Goal: Task Accomplishment & Management: Complete application form

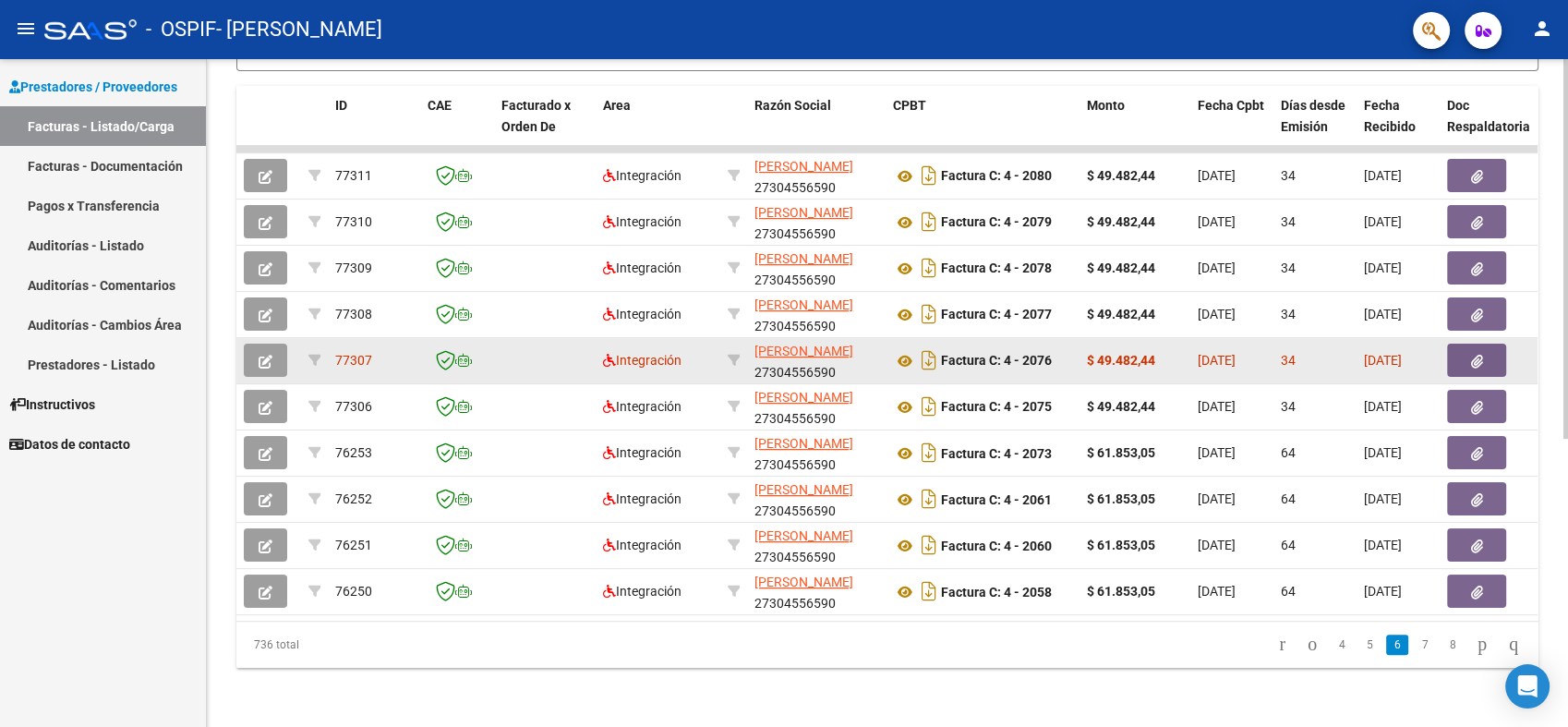
click at [269, 338] on datatable-body-cell at bounding box center [269, 361] width 64 height 45
click at [253, 354] on button "button" at bounding box center [266, 361] width 43 height 33
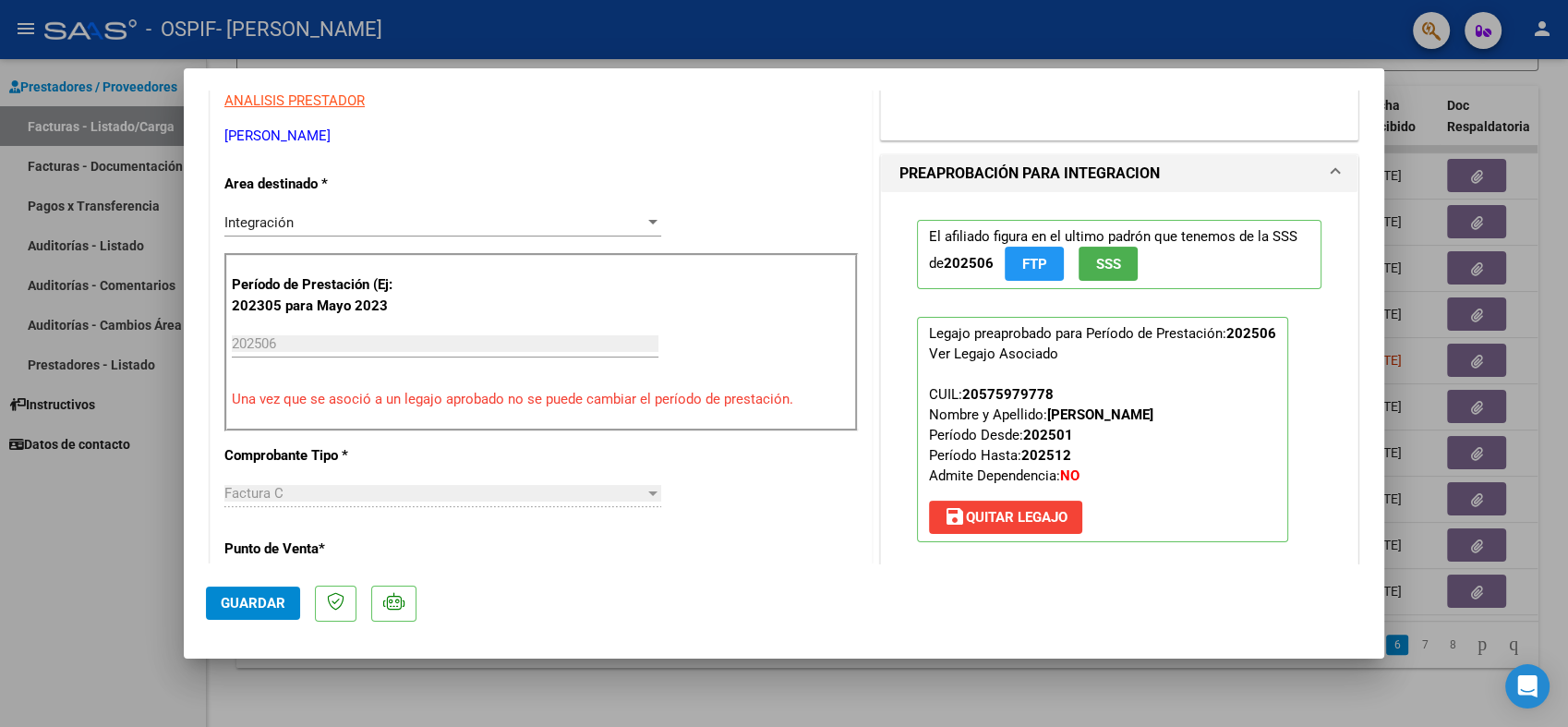
scroll to position [615, 0]
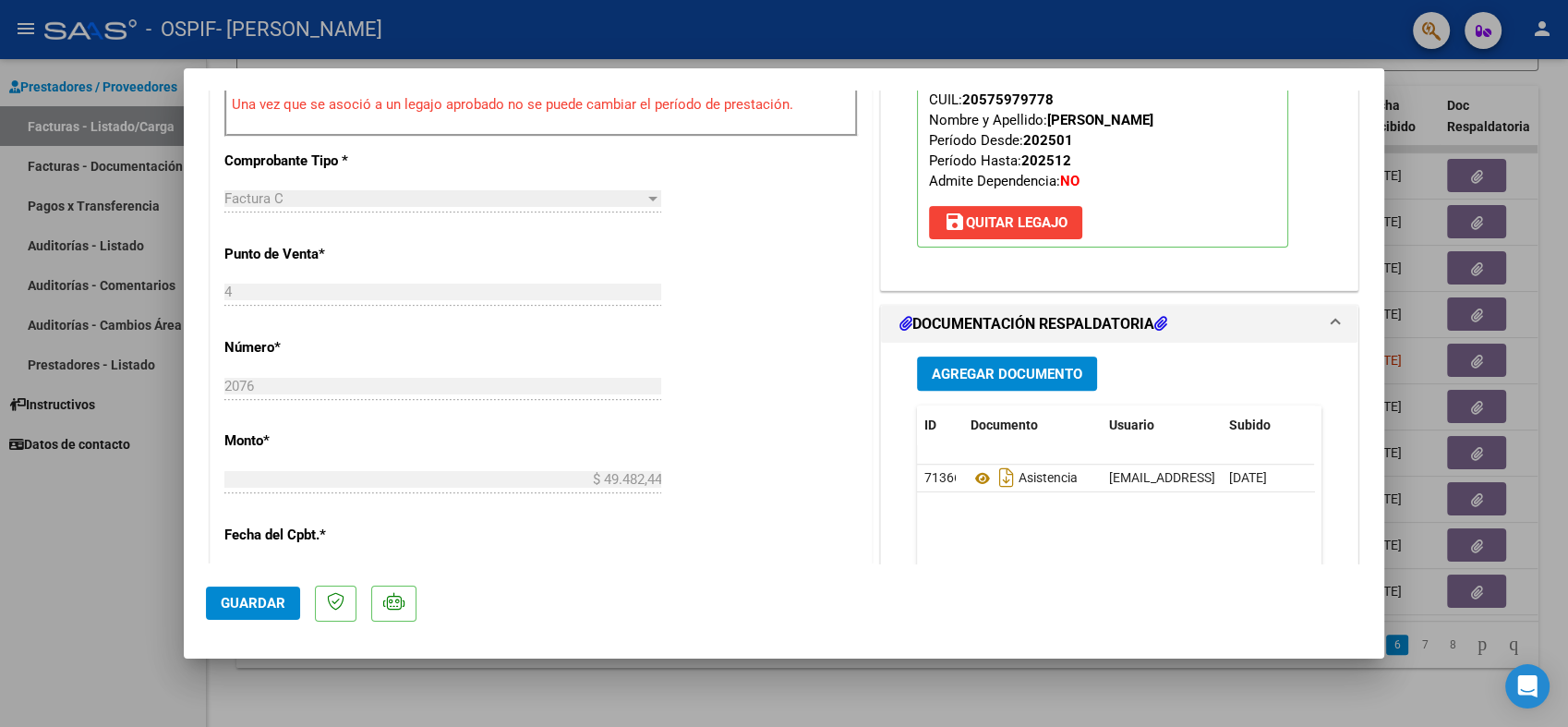
click at [946, 367] on span "Agregar Documento" at bounding box center [1007, 373] width 150 height 17
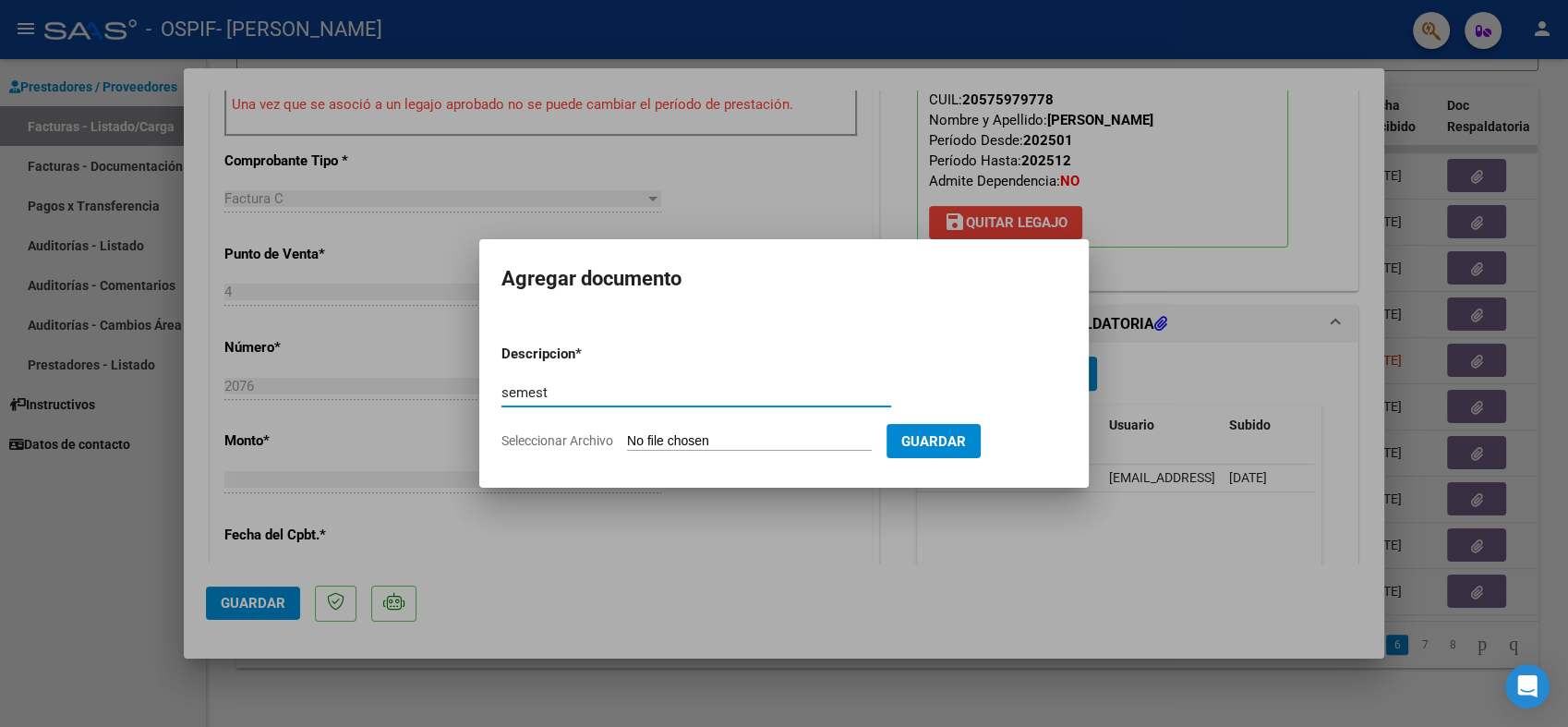
type input "semestral"
click at [707, 443] on input "Seleccionar Archivo" at bounding box center [749, 442] width 244 height 18
type input "C:\fakepath\Informe semestral psicopedagogía [PERSON_NAME].docx"
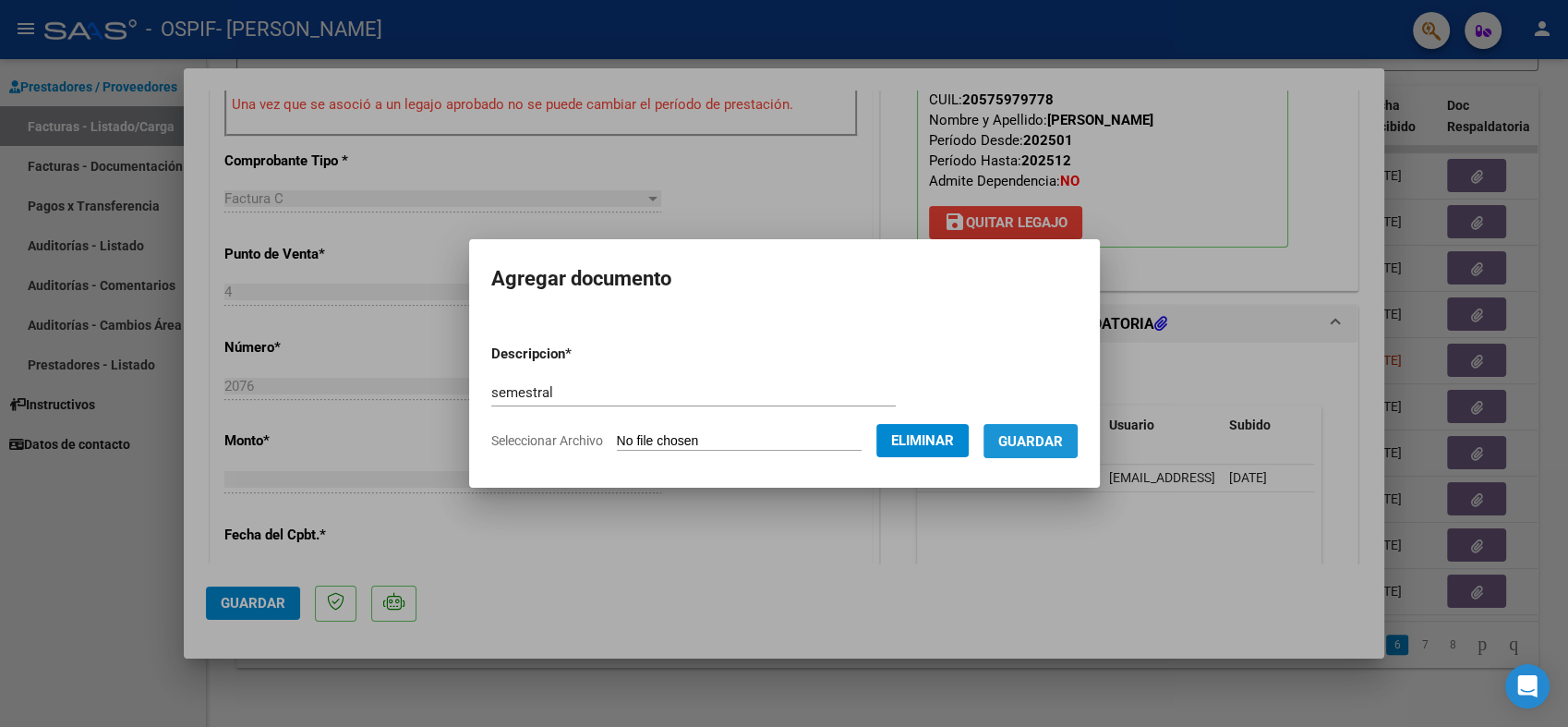
click at [1051, 450] on button "Guardar" at bounding box center [1031, 441] width 94 height 34
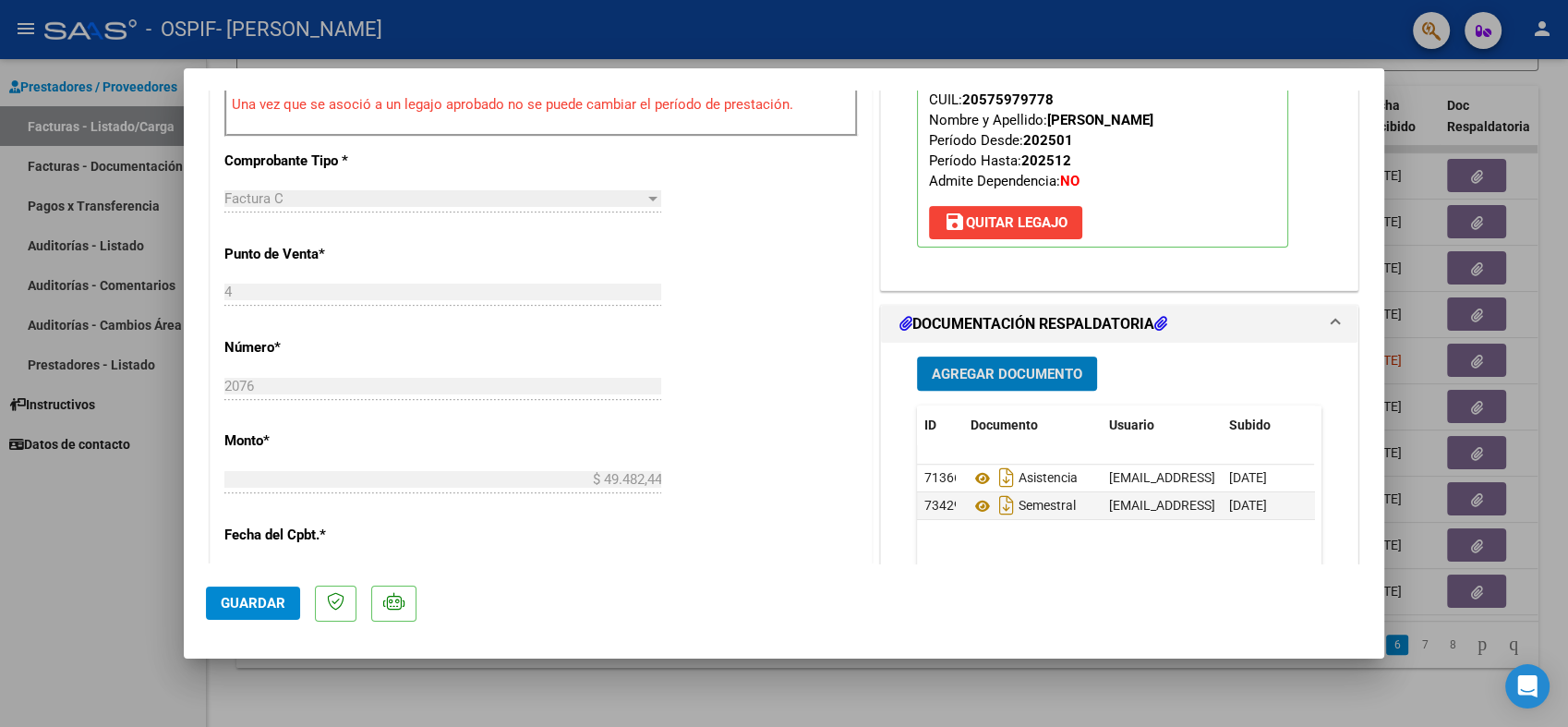
click at [257, 605] on span "Guardar" at bounding box center [253, 603] width 64 height 17
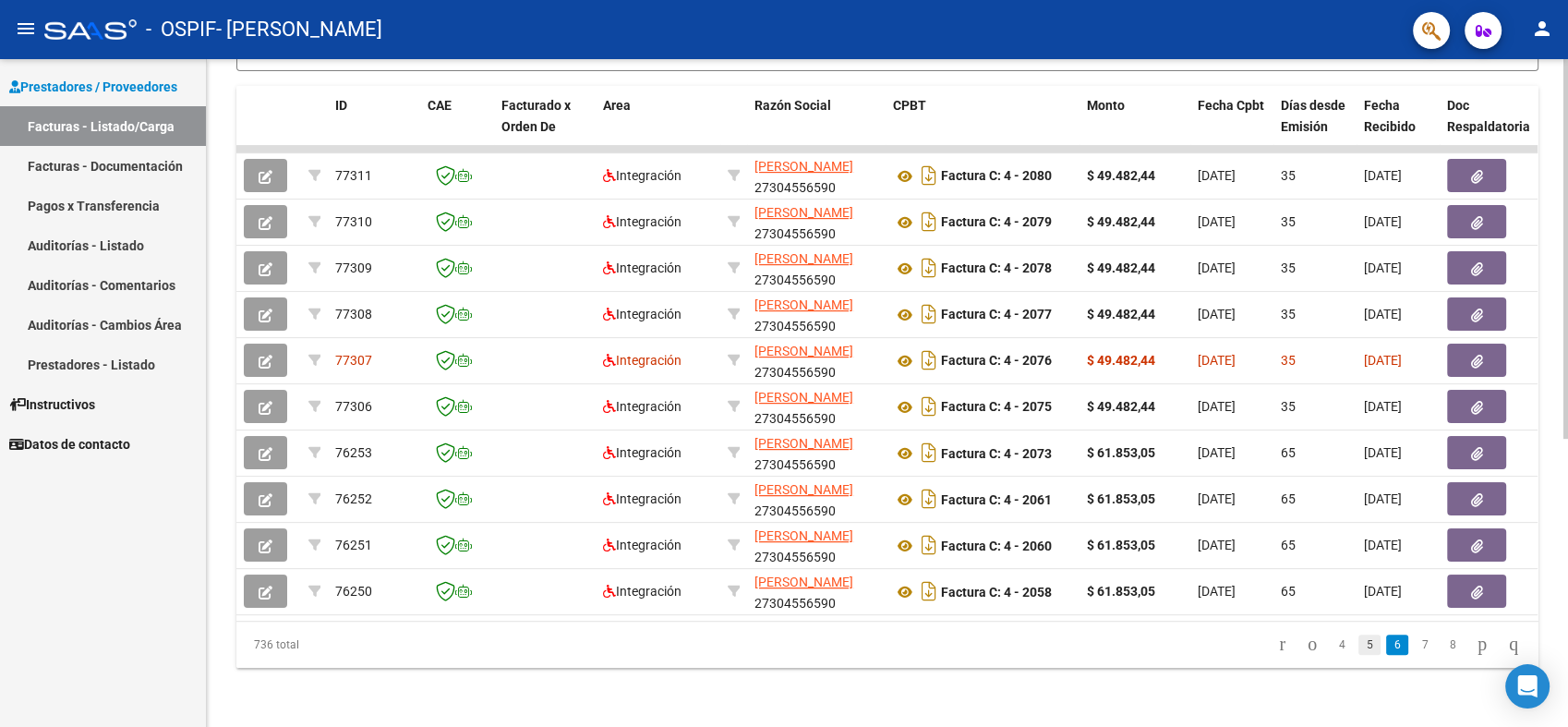
click at [1358, 644] on link "5" at bounding box center [1369, 644] width 22 height 21
click at [1358, 643] on link "4" at bounding box center [1369, 644] width 22 height 21
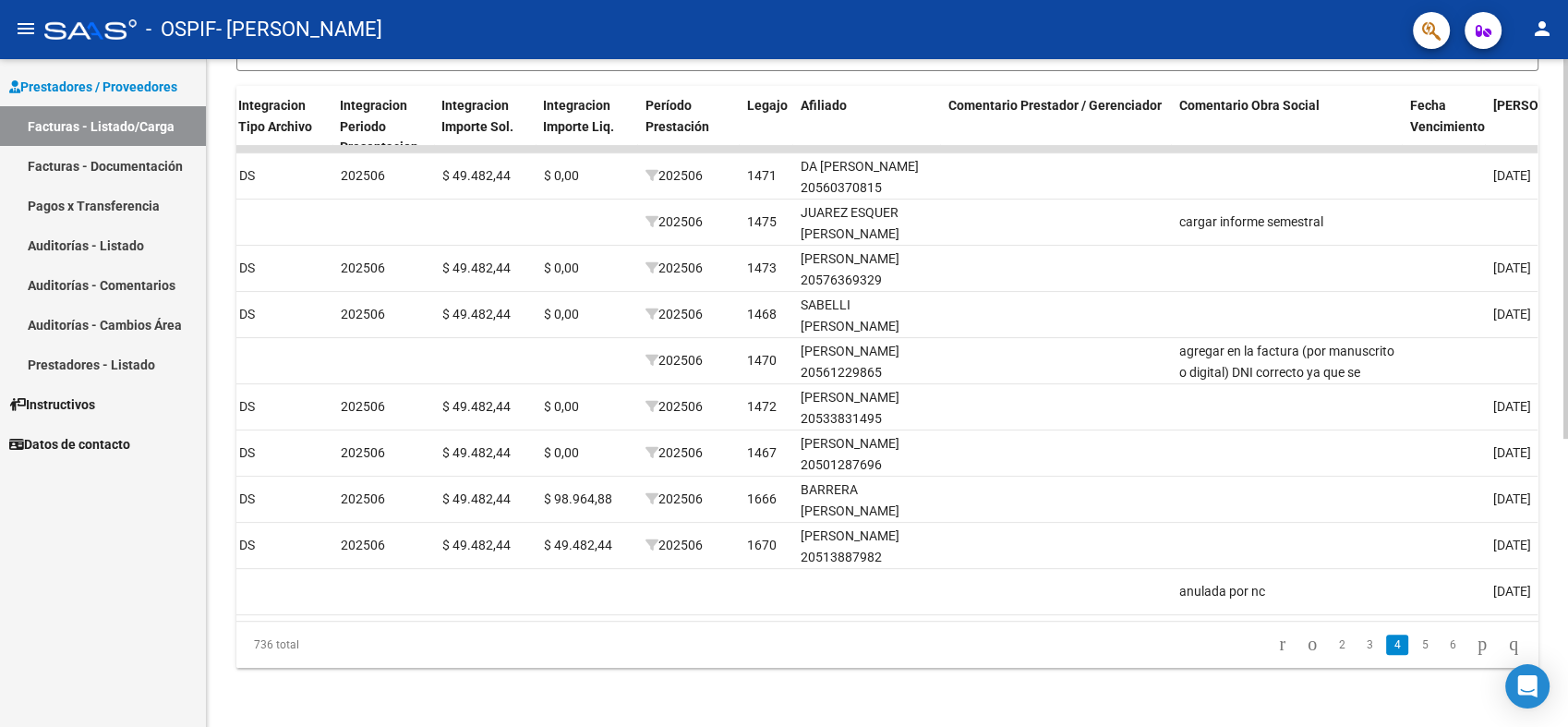
scroll to position [0, 2006]
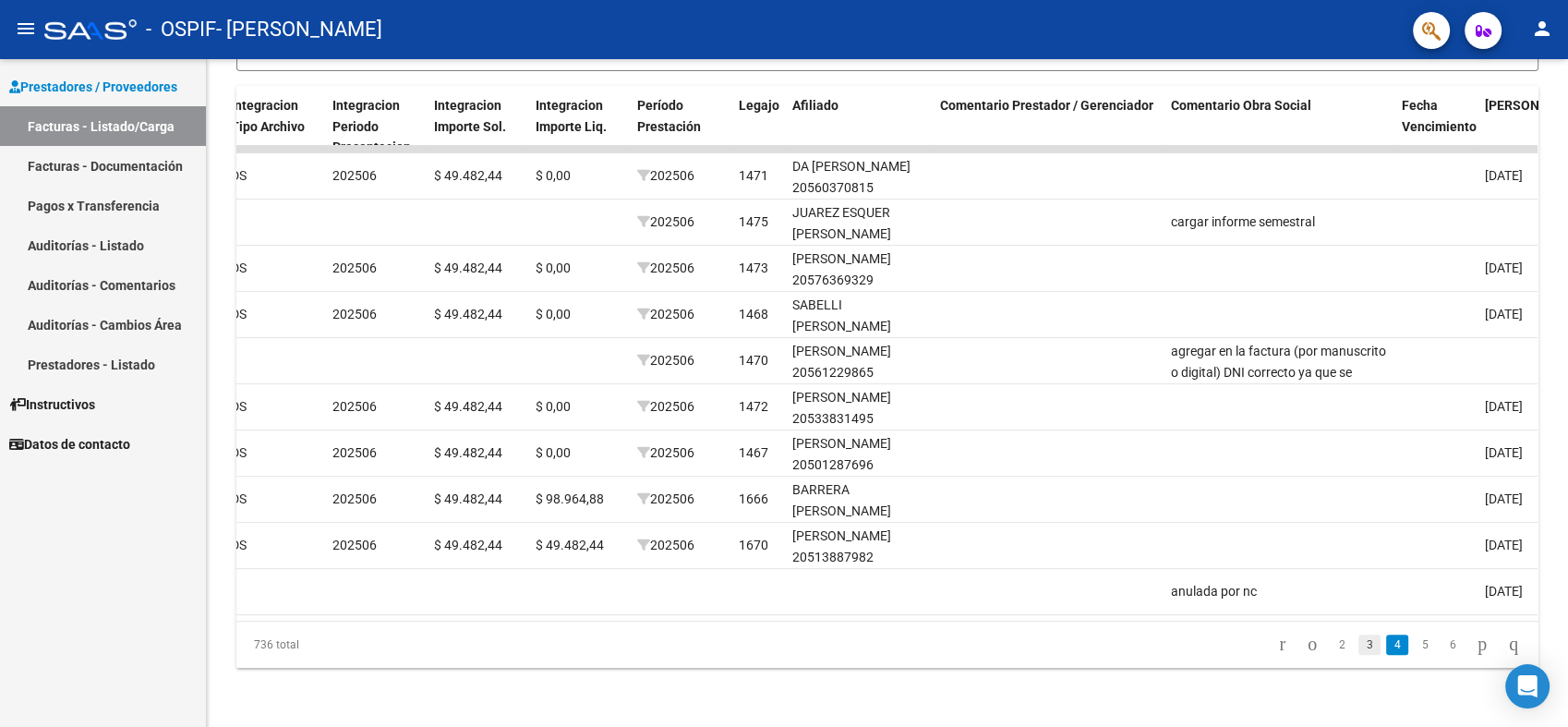
click at [1358, 648] on link "3" at bounding box center [1369, 644] width 22 height 21
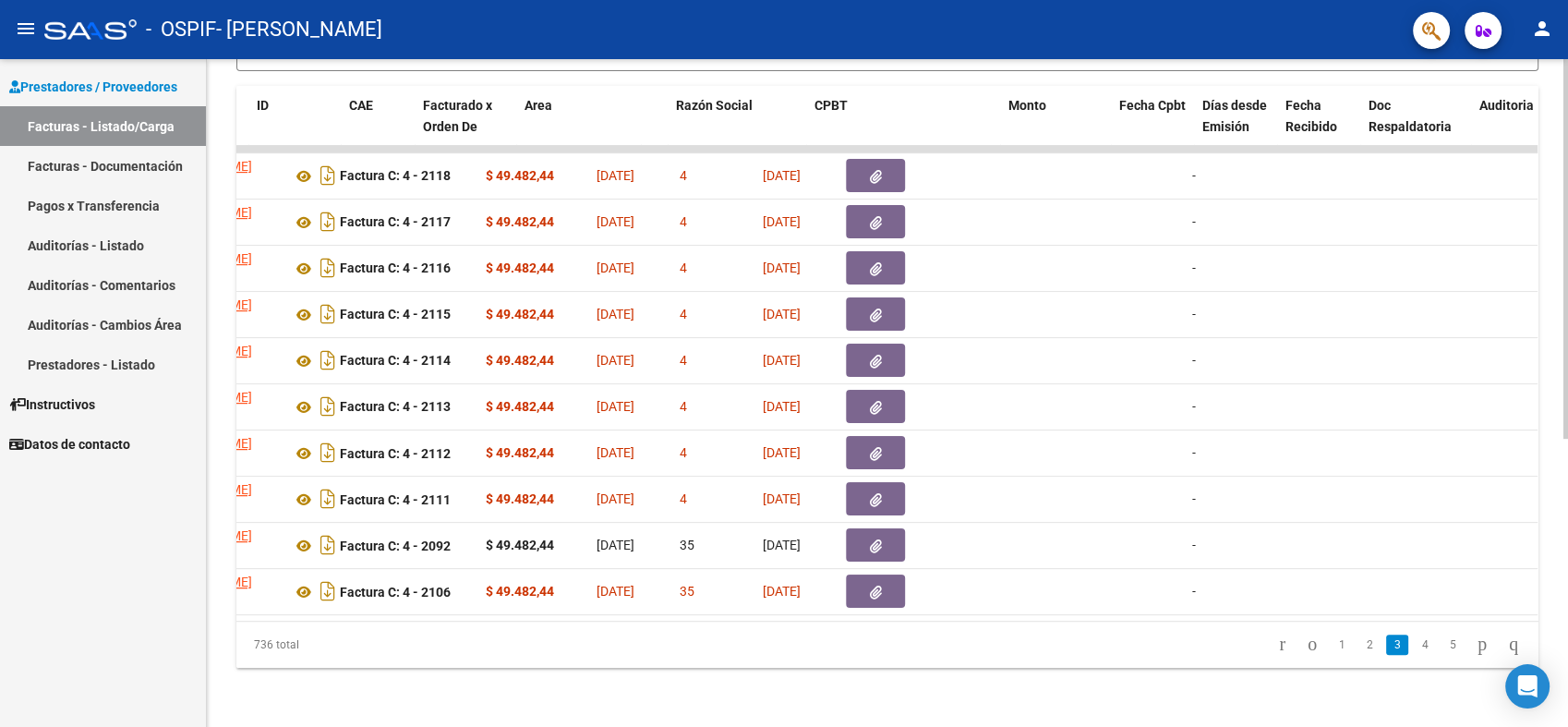
scroll to position [0, 0]
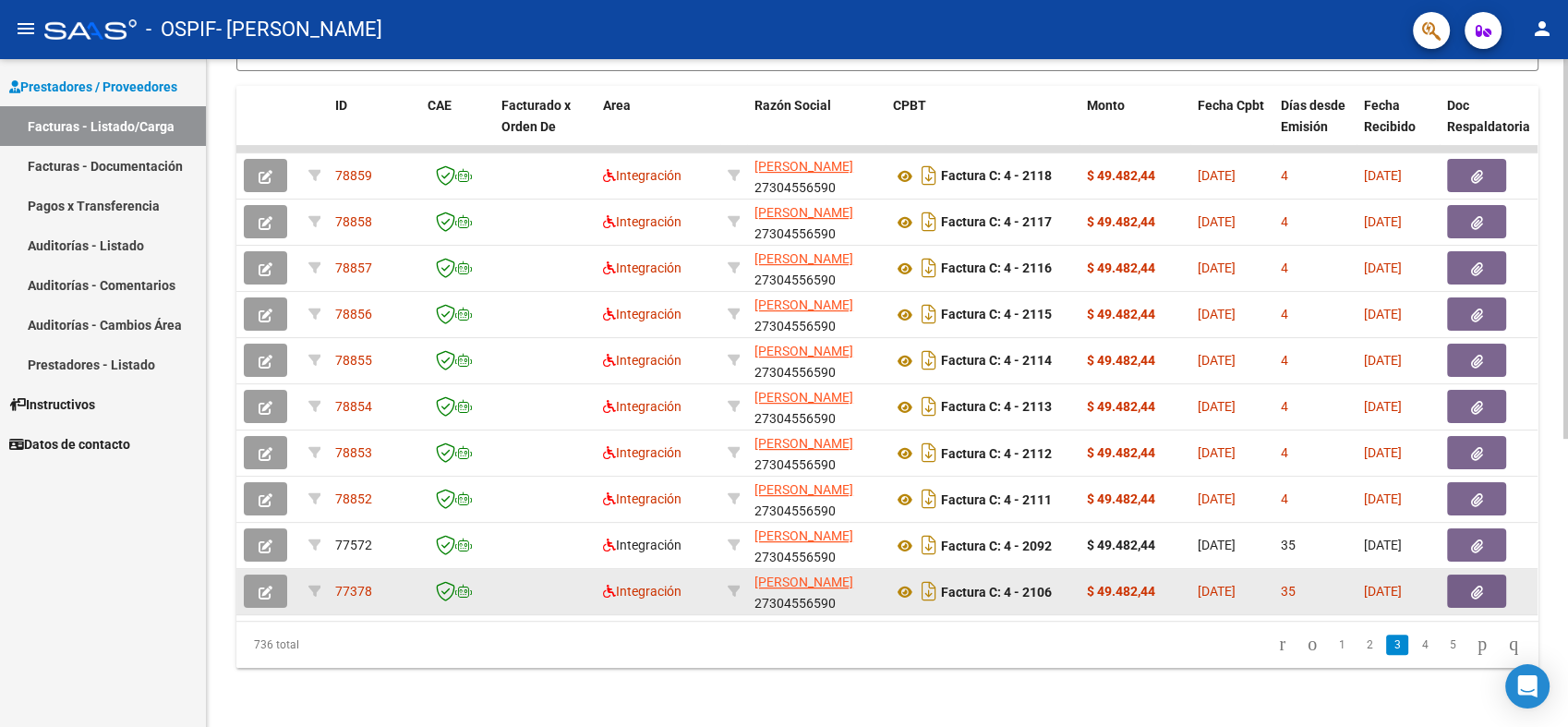
click at [269, 583] on button "button" at bounding box center [266, 591] width 43 height 33
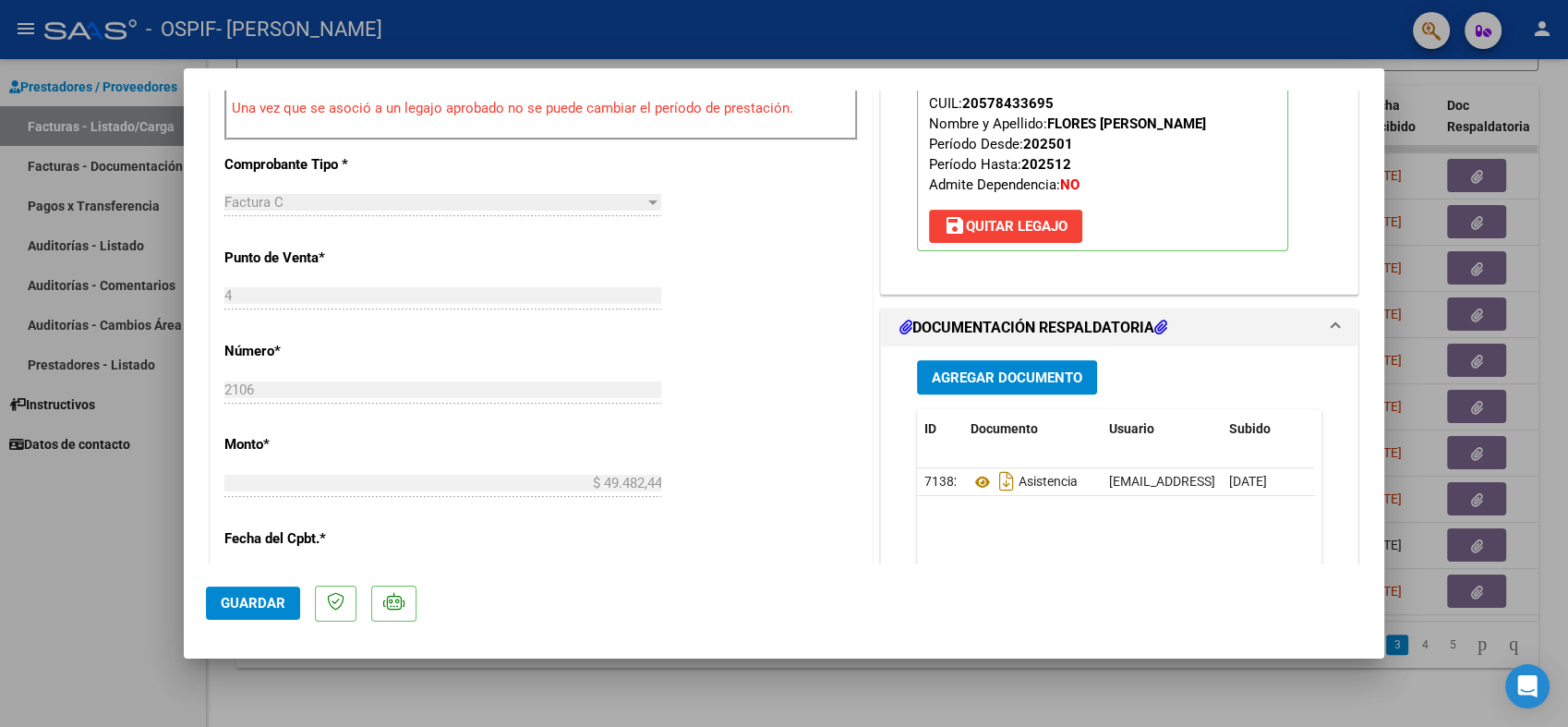
scroll to position [615, 0]
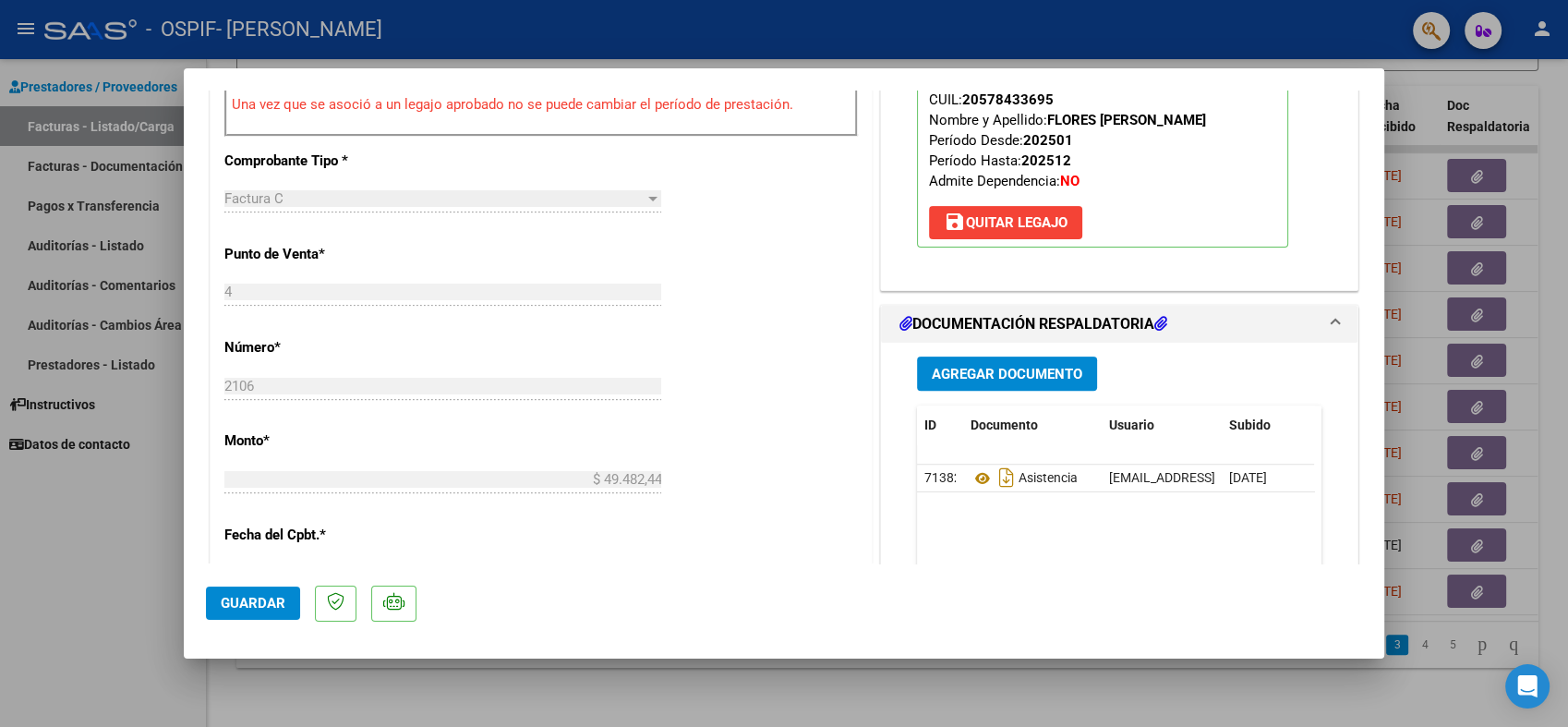
click at [1044, 384] on button "Agregar Documento" at bounding box center [1006, 373] width 180 height 34
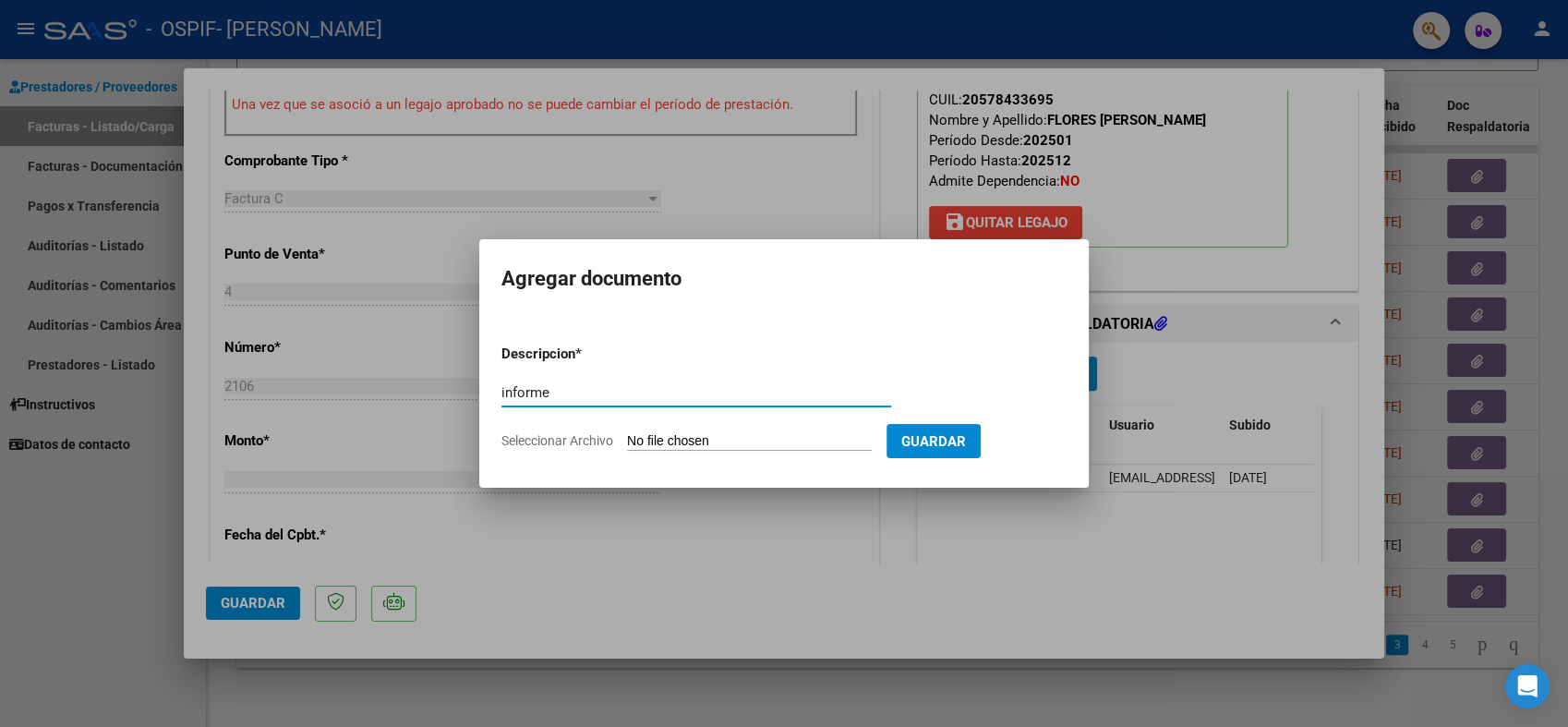
type input "informe"
click at [749, 433] on input "Seleccionar Archivo" at bounding box center [749, 442] width 244 height 18
type input "C:\fakepath\Informe semestral 2025 [PERSON_NAME].docx"
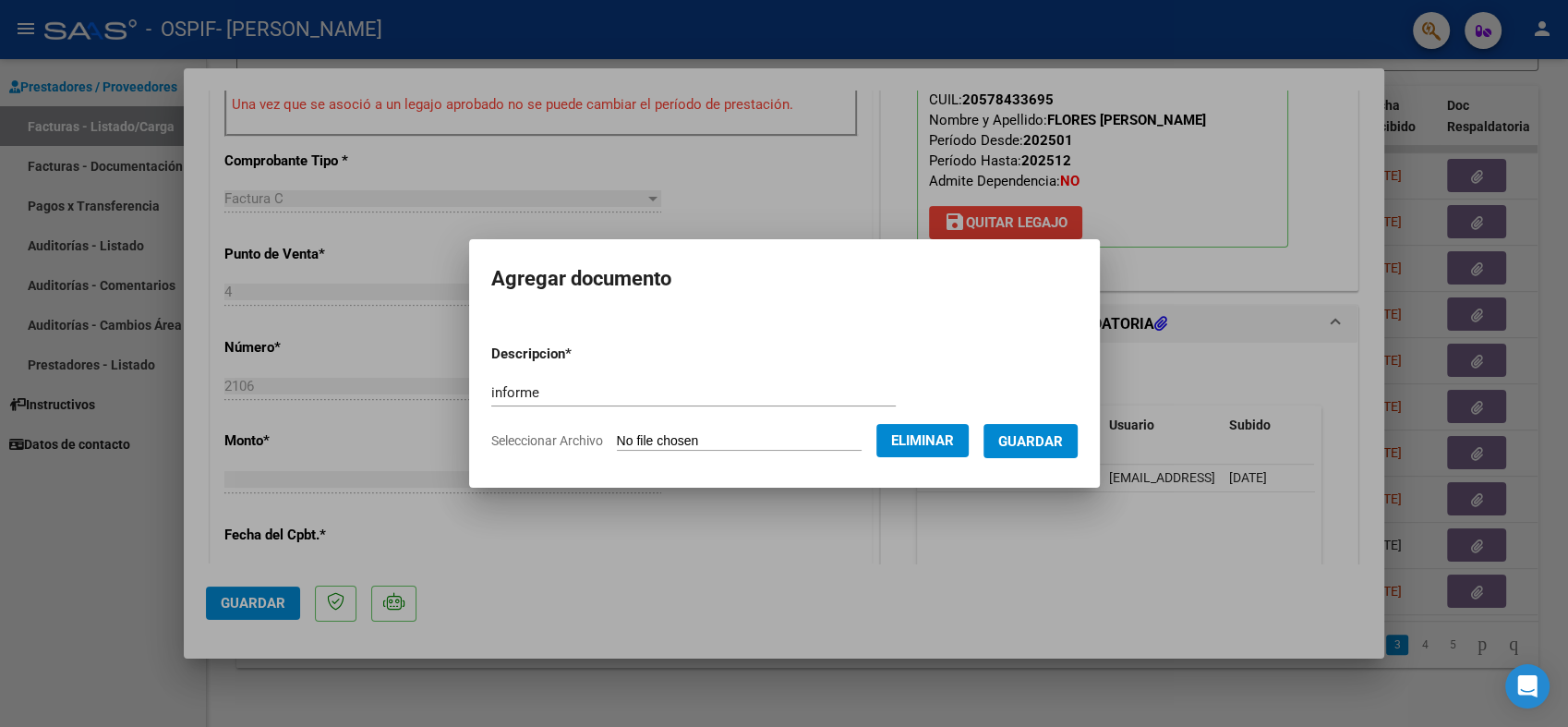
click at [1054, 449] on button "Guardar" at bounding box center [1031, 441] width 94 height 34
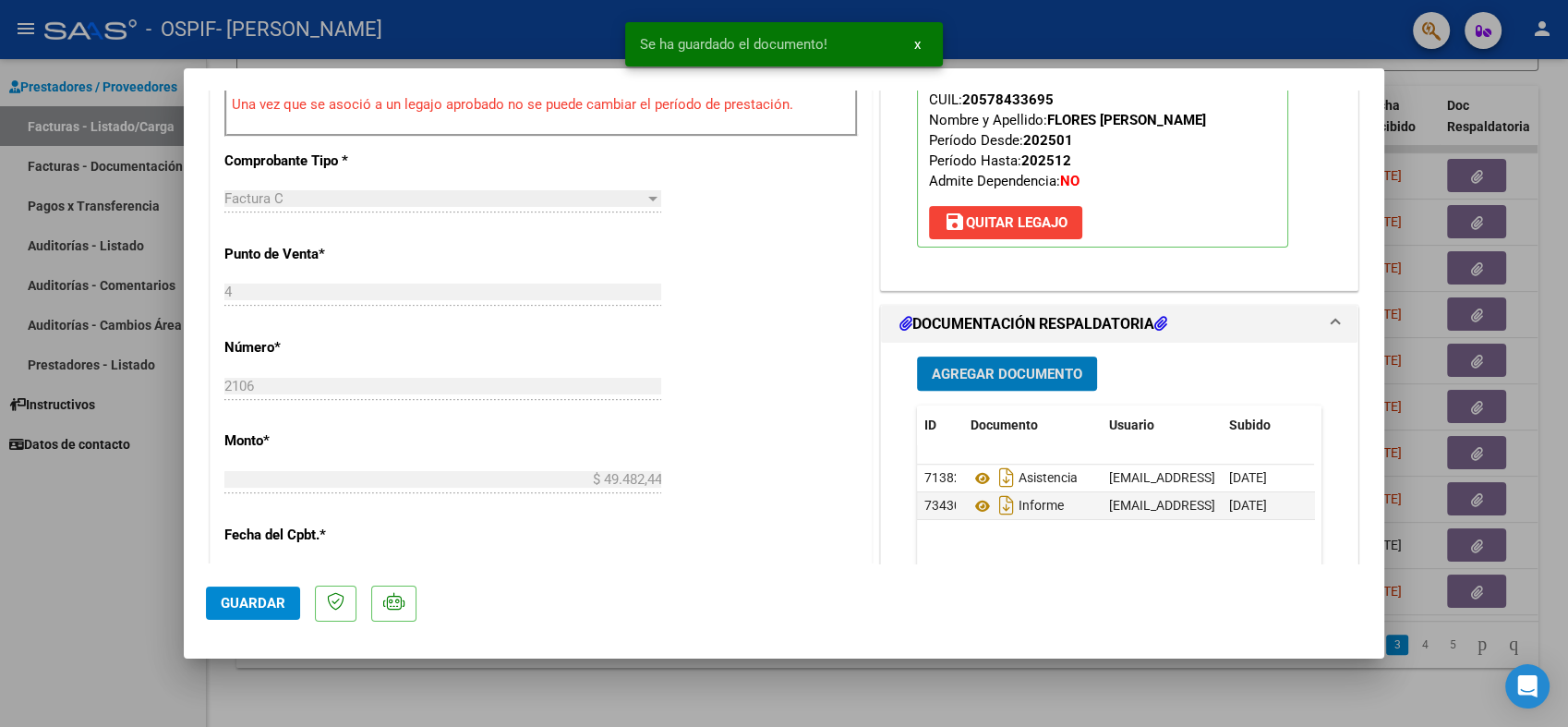
click at [287, 612] on button "Guardar" at bounding box center [253, 603] width 94 height 33
